Goal: Task Accomplishment & Management: Use online tool/utility

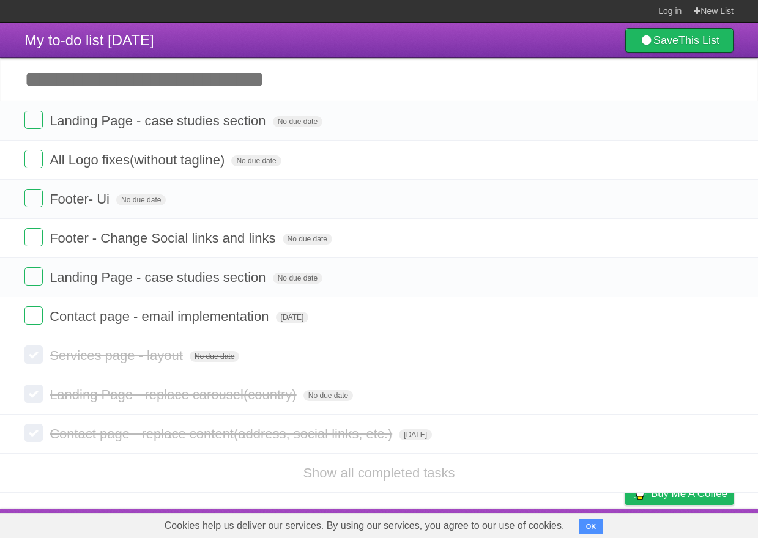
click at [237, 95] on input "Add another task" at bounding box center [379, 79] width 758 height 43
click at [239, 91] on input "Add another task" at bounding box center [379, 79] width 758 height 43
click at [242, 91] on input "Add another task" at bounding box center [379, 79] width 758 height 43
click at [666, 12] on link "Log in" at bounding box center [669, 11] width 23 height 22
